Goal: Task Accomplishment & Management: Use online tool/utility

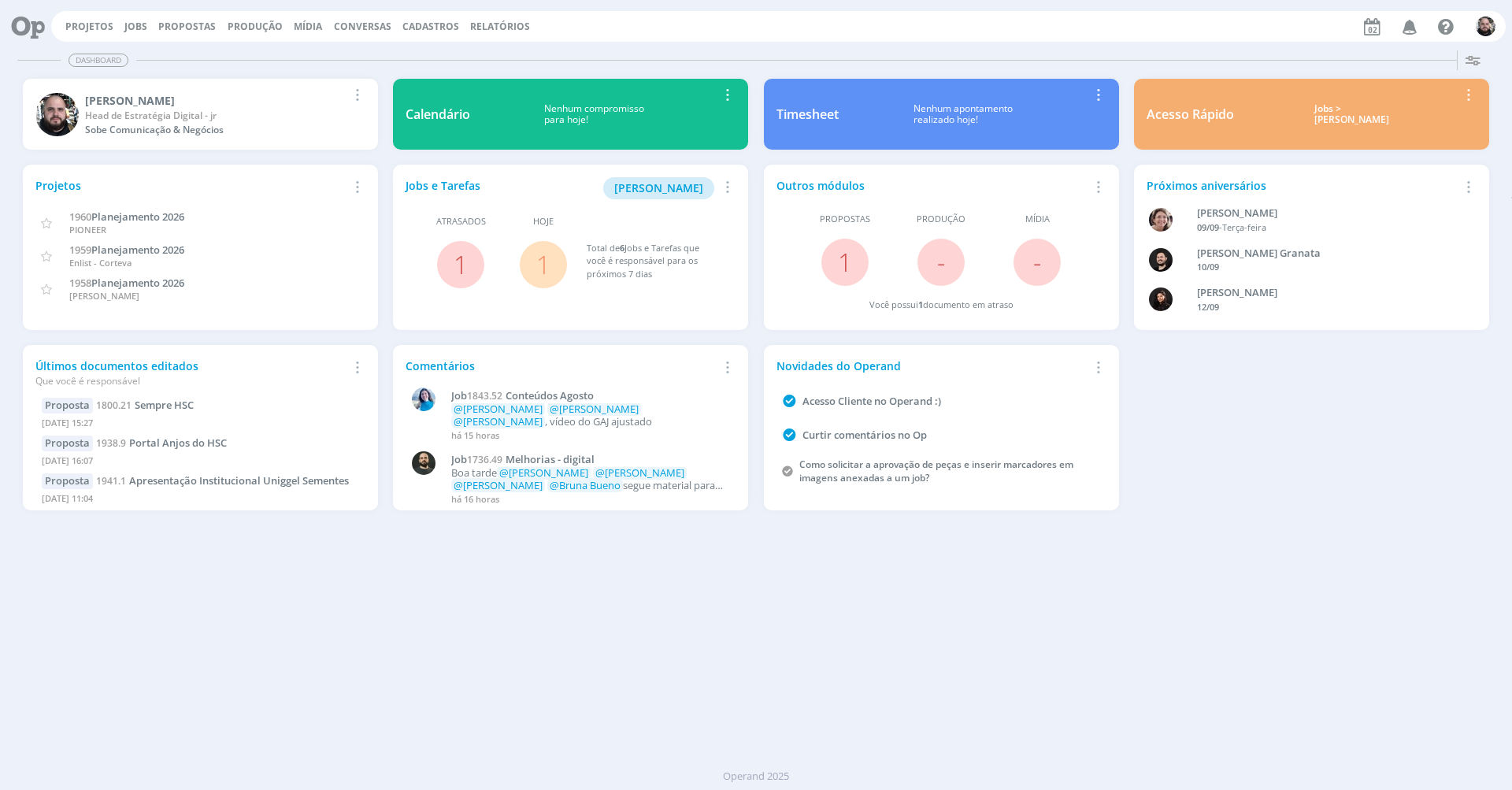
click at [385, 61] on div "Dashboard" at bounding box center [755, 61] width 1477 height 23
click at [195, 69] on div "Dashboard" at bounding box center [755, 61] width 1477 height 23
click at [118, 63] on span "Dashboard" at bounding box center [97, 61] width 60 height 13
click at [561, 44] on div "Dashboard Salvar Selecione abaixo os cards desejados: Meus Meu Perfil [GEOGRAPH…" at bounding box center [756, 417] width 1512 height 746
click at [562, 47] on div "Dashboard Salvar Selecione abaixo os cards desejados: Meus Meu Perfil [GEOGRAPH…" at bounding box center [756, 417] width 1512 height 746
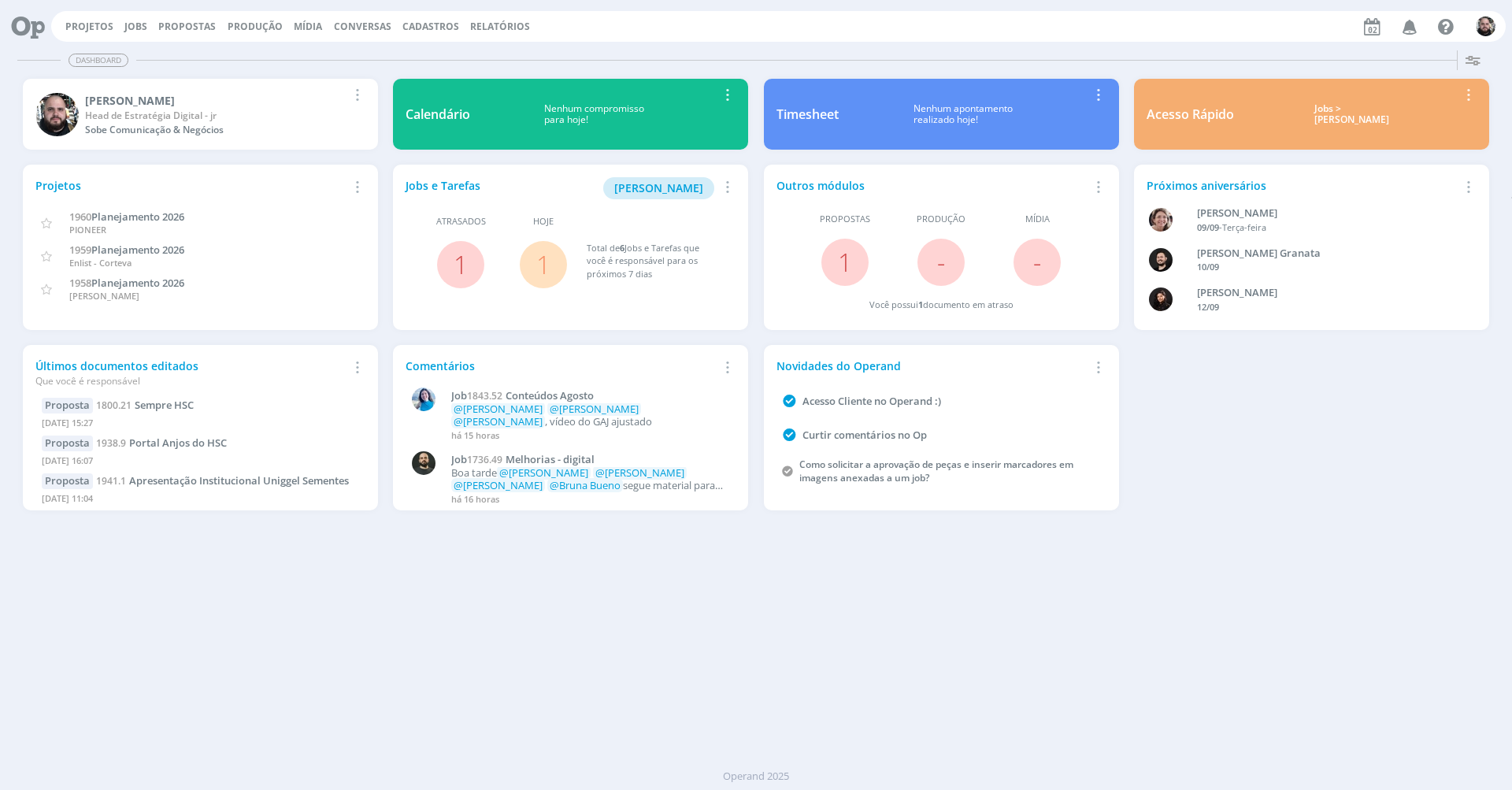
click at [465, 50] on div "Dashboard" at bounding box center [755, 61] width 1477 height 23
click at [590, 47] on div "Dashboard Salvar Selecione abaixo os cards desejados: Meus Meu Perfil [GEOGRAPH…" at bounding box center [756, 417] width 1512 height 746
click at [143, 22] on link "Jobs" at bounding box center [136, 26] width 23 height 13
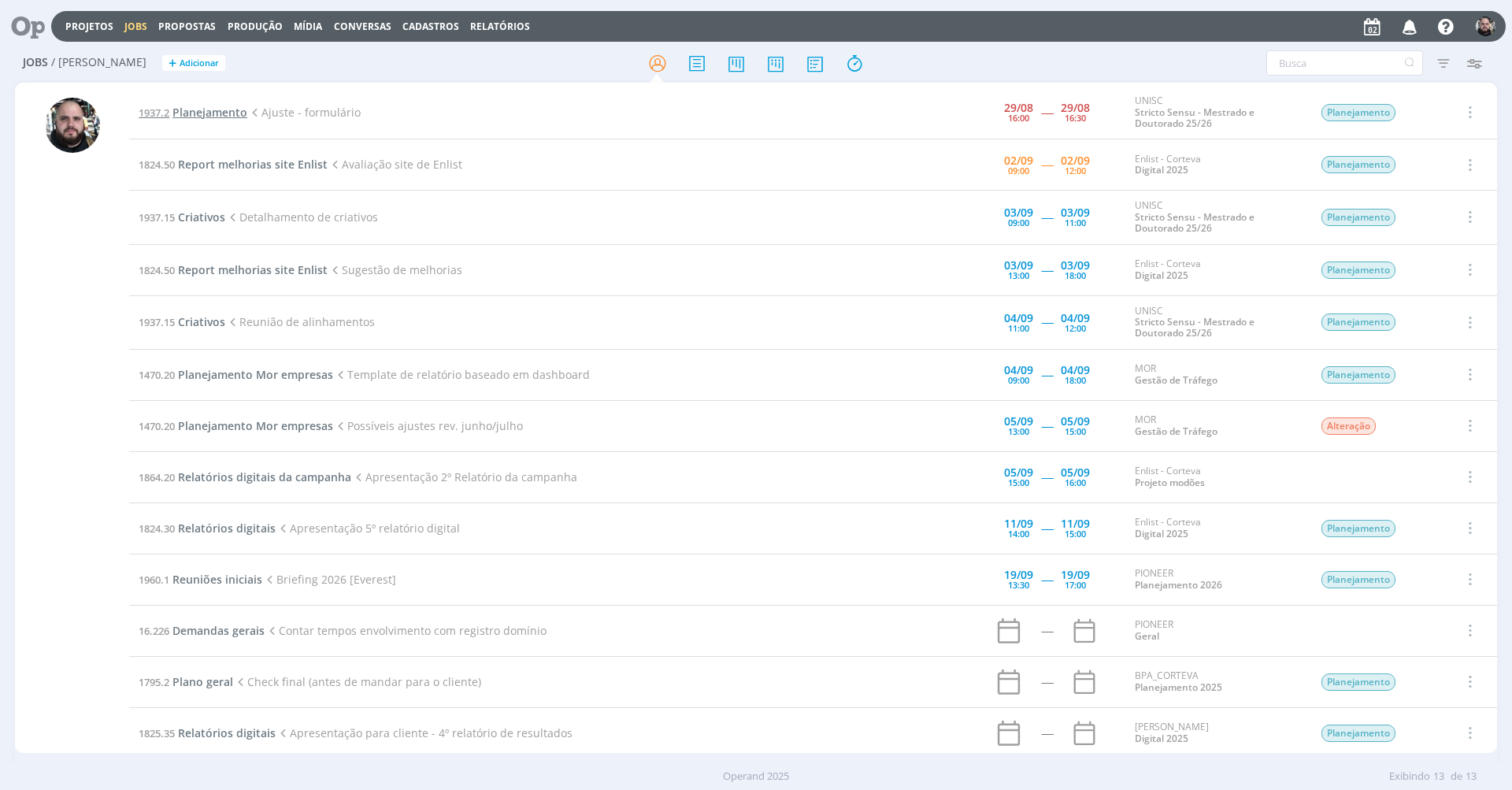
click at [200, 111] on span "Planejamento" at bounding box center [209, 113] width 75 height 15
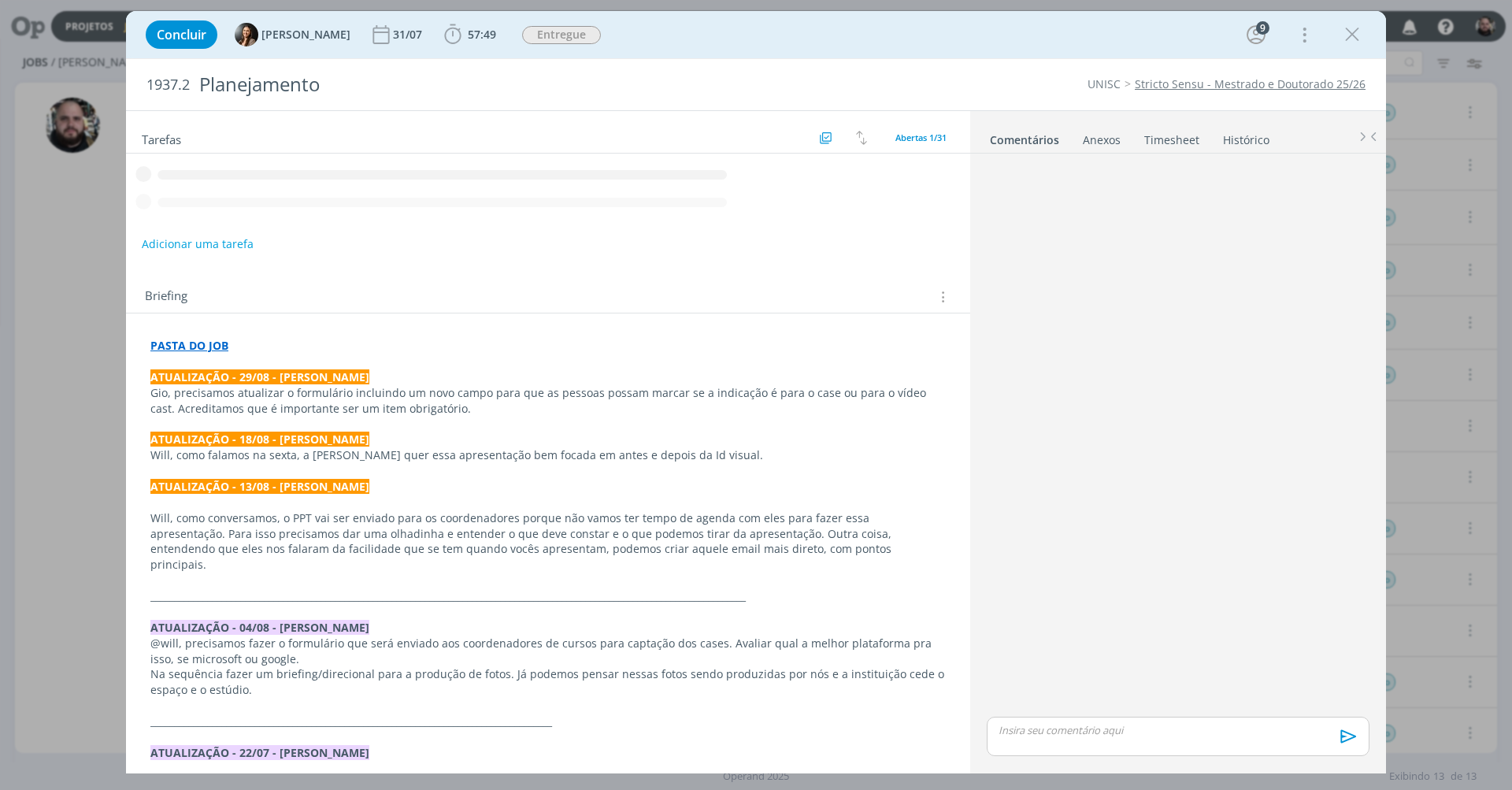
scroll to position [327, 0]
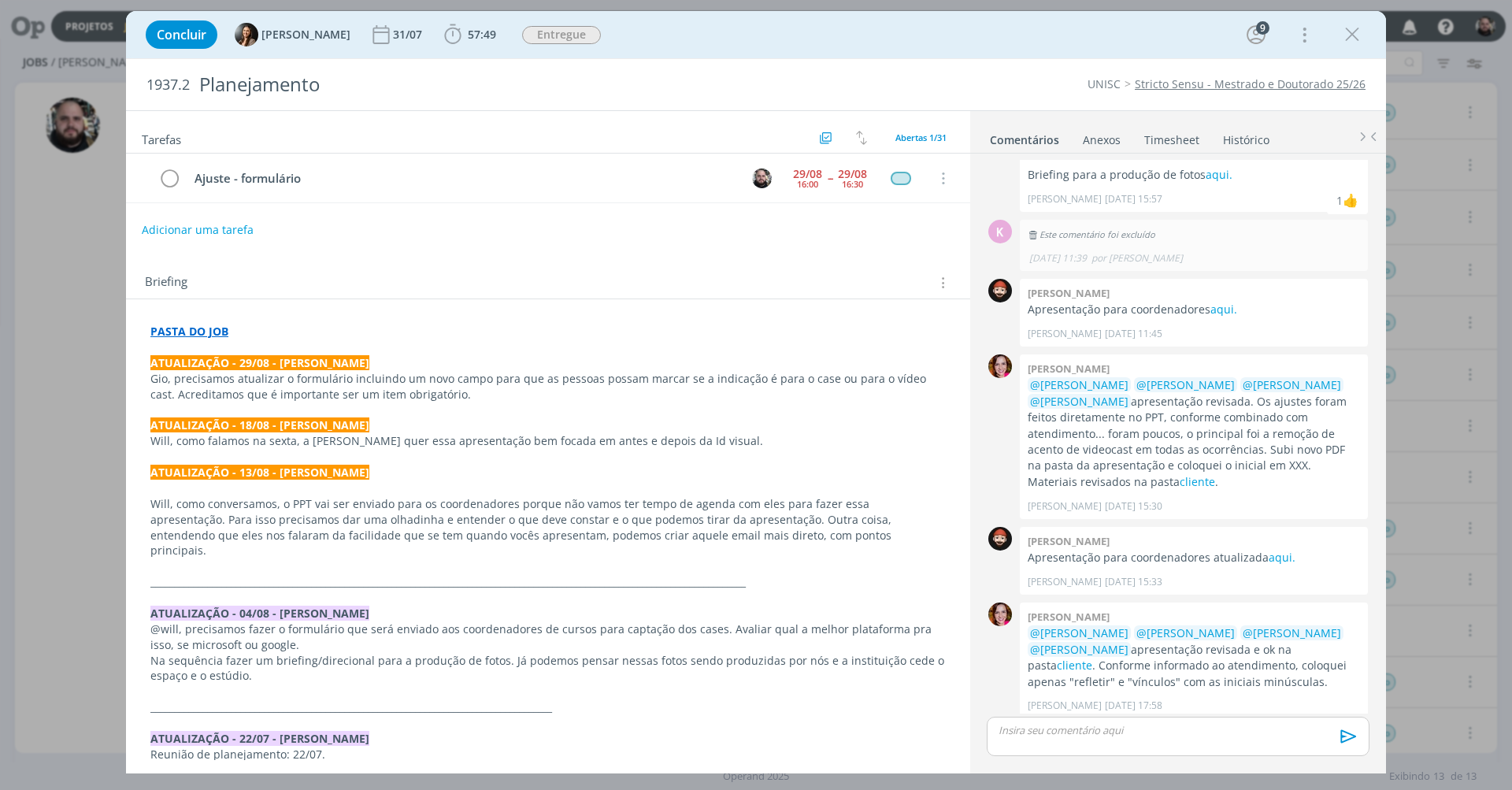
click at [1195, 140] on link "Timesheet" at bounding box center [1171, 136] width 57 height 23
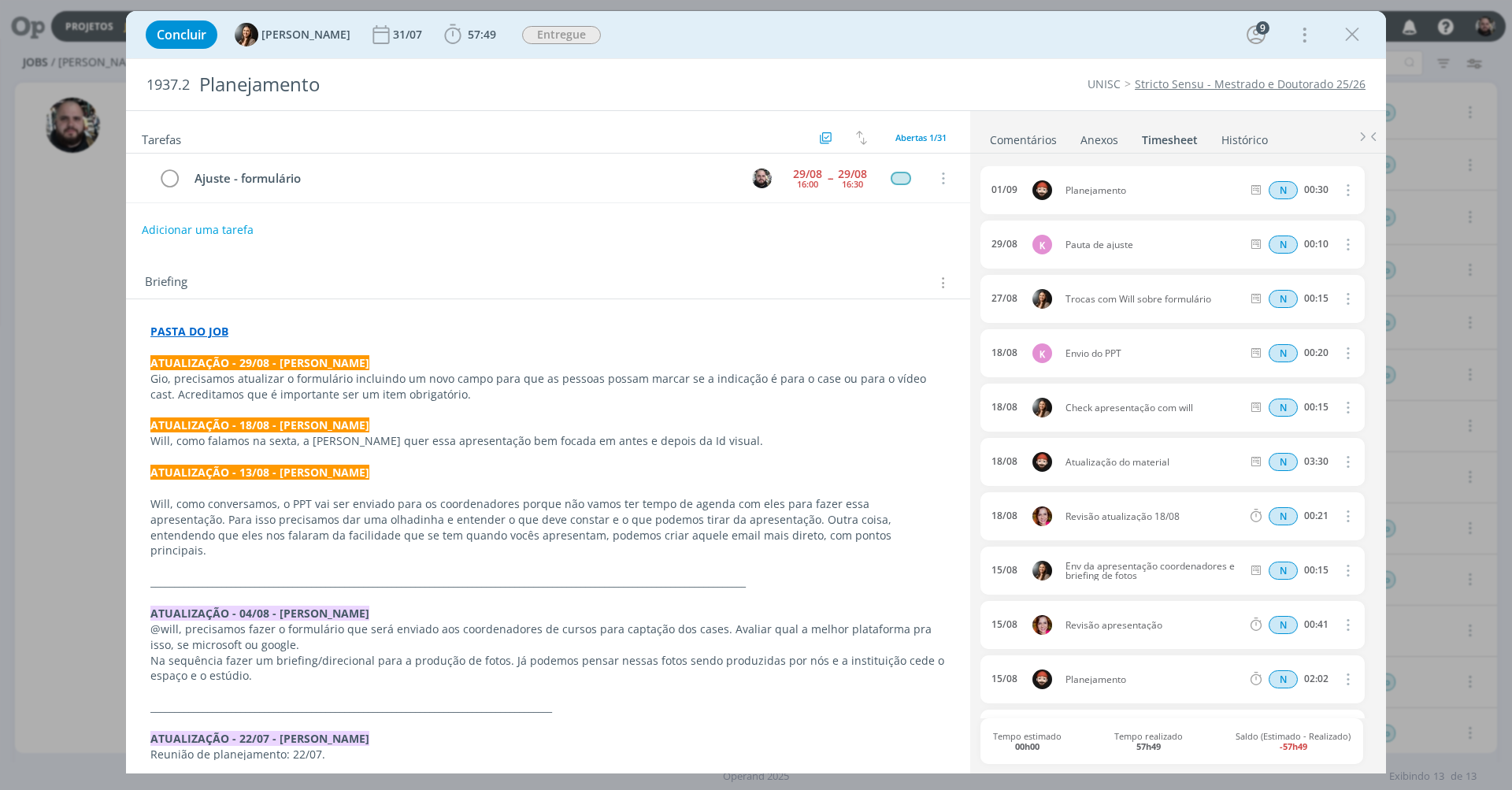
click at [690, 31] on div "Concluir [PERSON_NAME] 31/07 57:49 Iniciar Apontar Data * [DATE] Horas * 00:00 …" at bounding box center [756, 35] width 1237 height 38
click at [1023, 136] on link "Comentários" at bounding box center [1023, 136] width 68 height 23
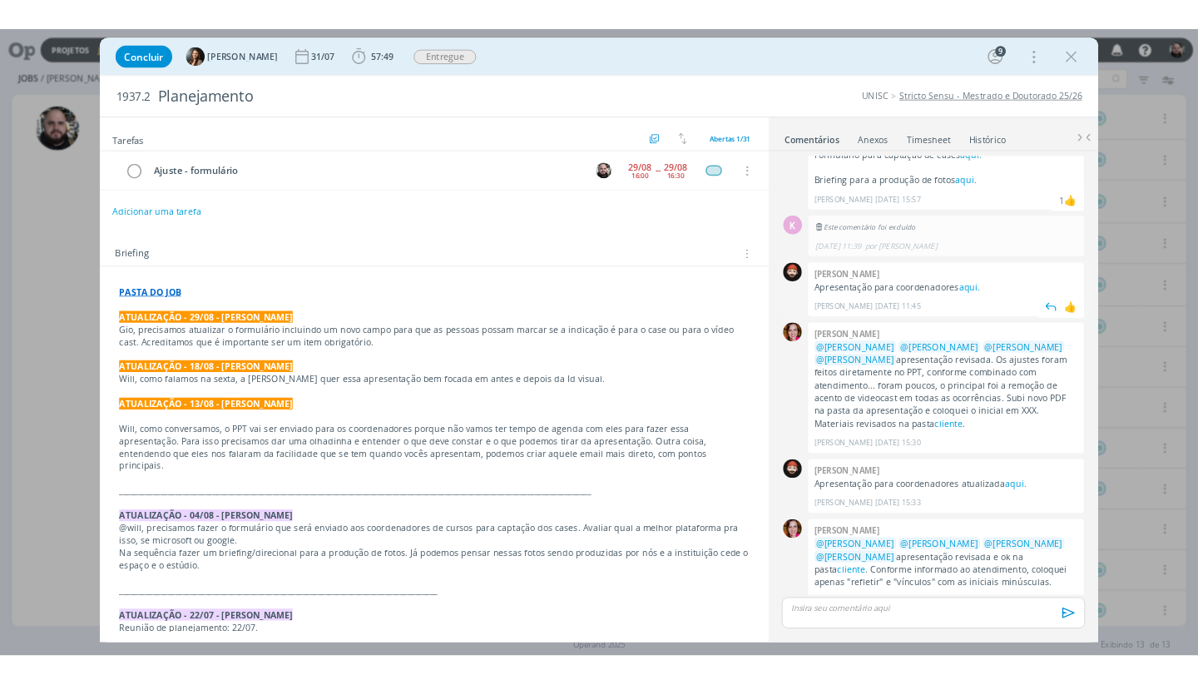
scroll to position [29, 0]
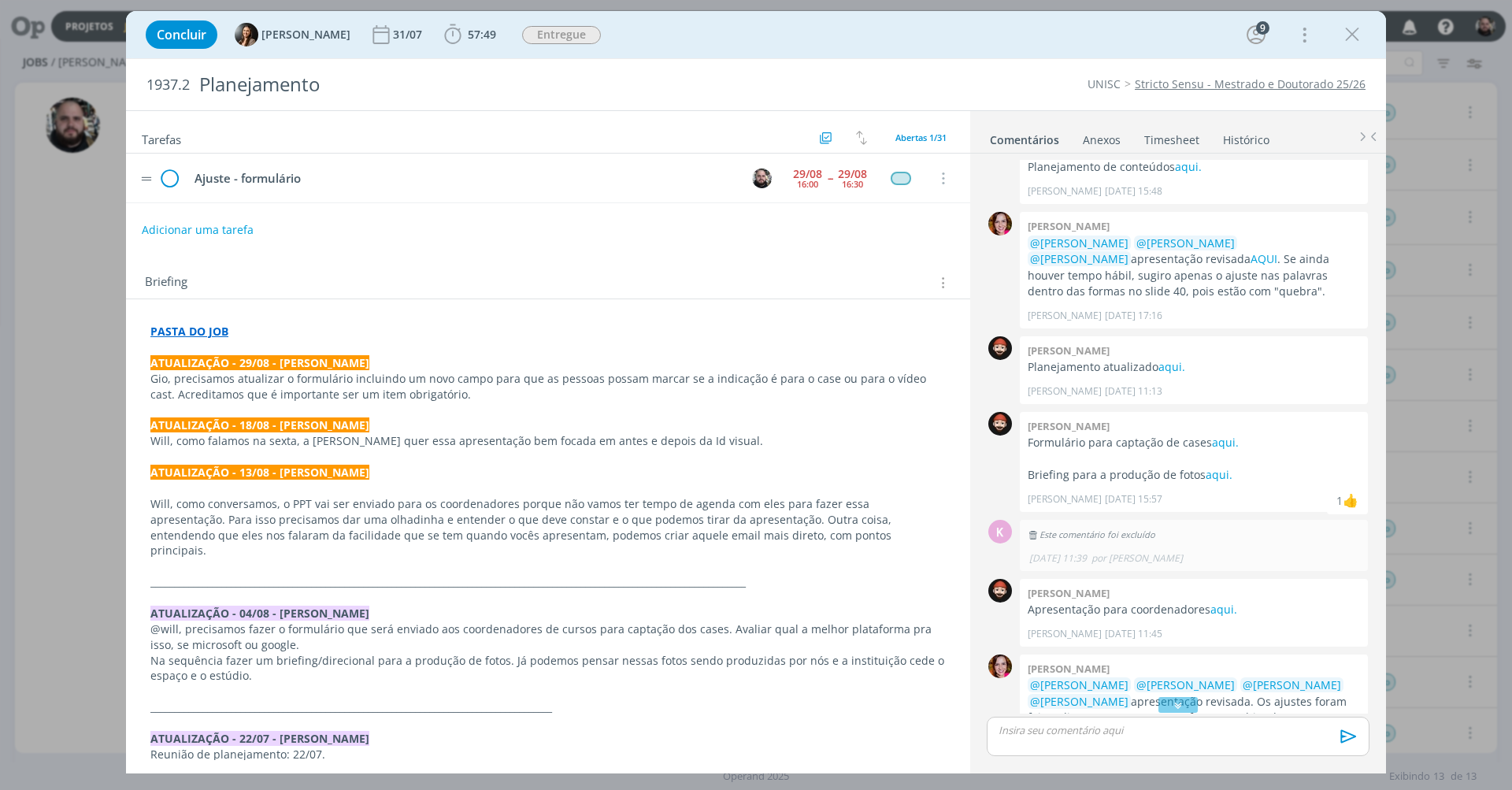
click at [170, 177] on icon "dialog" at bounding box center [168, 178] width 24 height 24
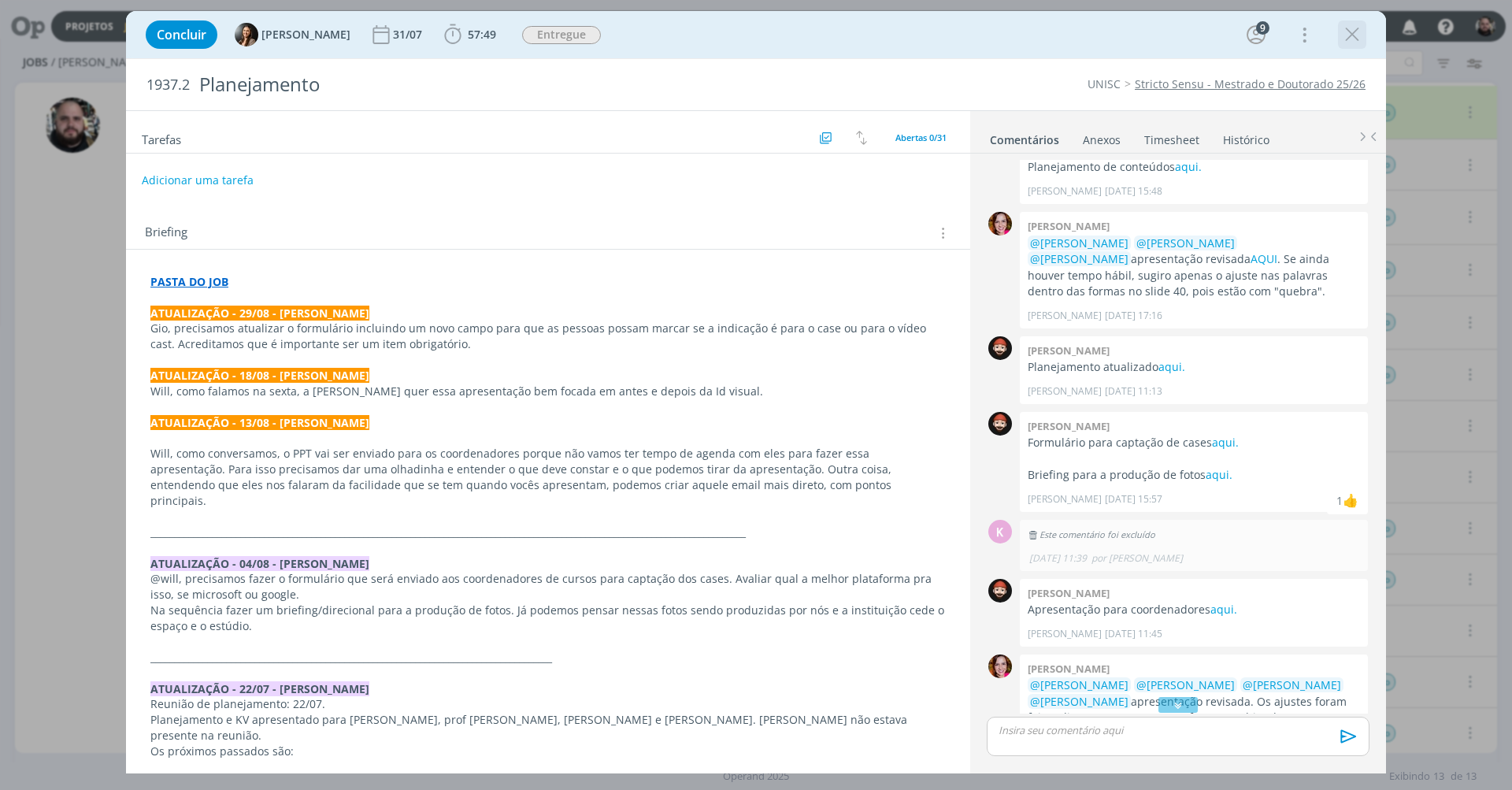
click at [1365, 35] on div "dialog" at bounding box center [1352, 35] width 28 height 28
click at [1360, 32] on icon "dialog" at bounding box center [1352, 34] width 24 height 24
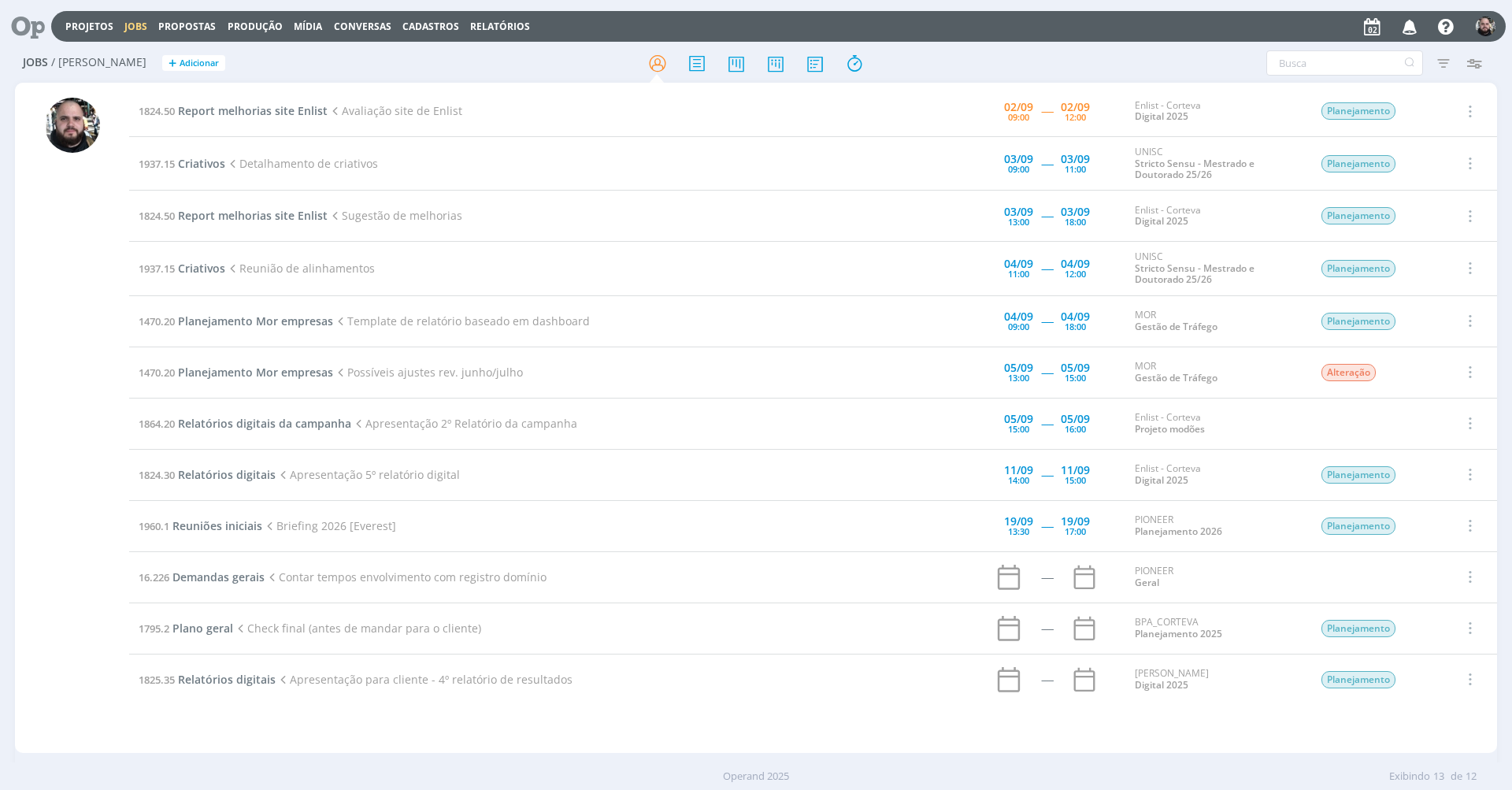
click at [1088, 68] on div "Filtros Filtrar [GEOGRAPHIC_DATA] Tipo Jobs e Tarefas Data Personalizado a Situ…" at bounding box center [1250, 62] width 478 height 26
click at [1120, 55] on div "Filtros Filtrar [GEOGRAPHIC_DATA] Tipo Jobs e Tarefas Data Personalizado a Situ…" at bounding box center [1250, 62] width 478 height 26
click at [546, 59] on div at bounding box center [756, 63] width 494 height 28
click at [547, 72] on div at bounding box center [756, 63] width 494 height 28
click at [552, 63] on div at bounding box center [756, 63] width 494 height 28
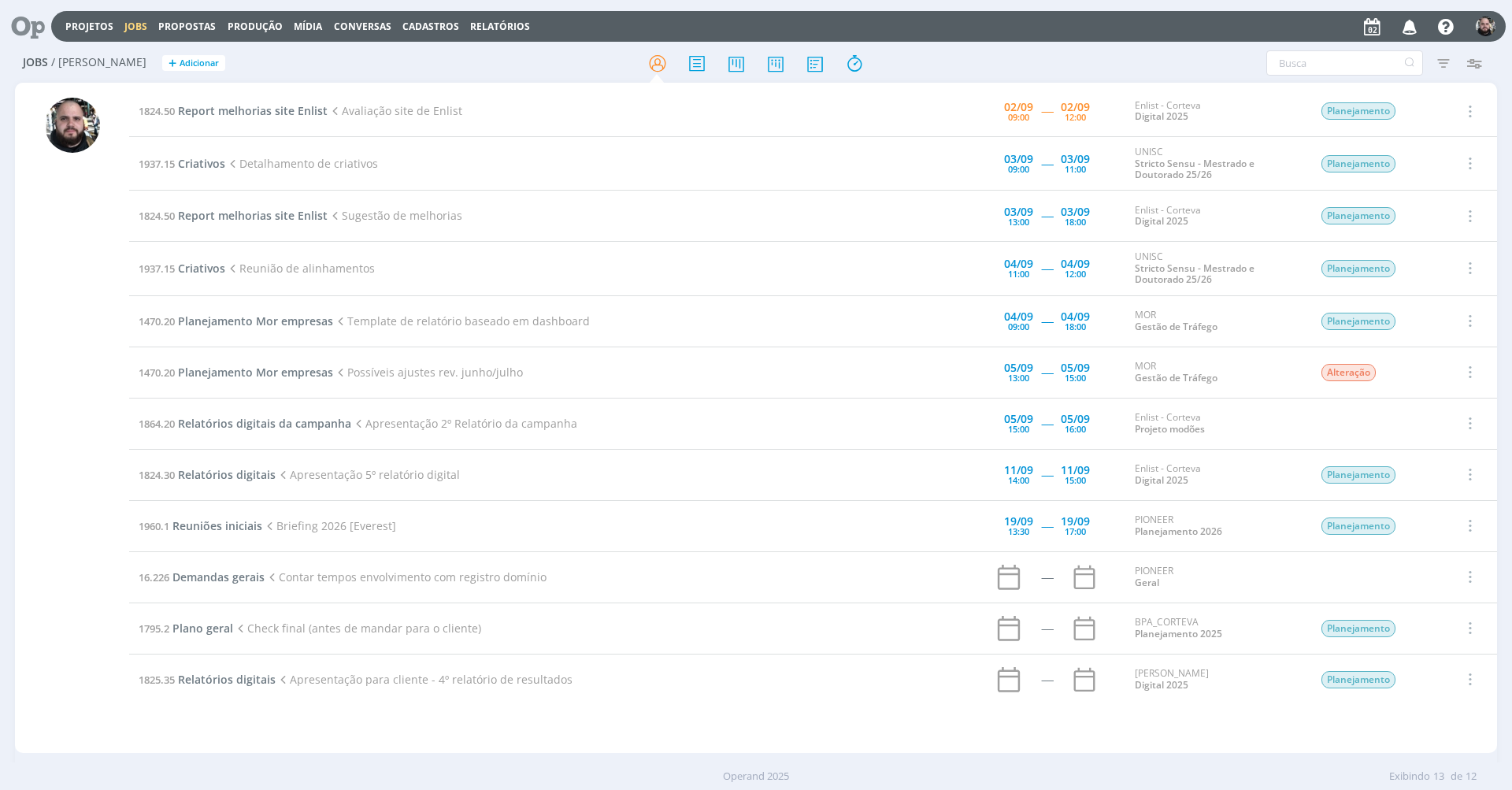
click at [554, 57] on div at bounding box center [756, 63] width 494 height 28
click at [554, 61] on div at bounding box center [756, 63] width 494 height 28
click at [613, 69] on div at bounding box center [756, 63] width 494 height 28
click at [591, 66] on div at bounding box center [756, 63] width 494 height 28
